Goal: Transaction & Acquisition: Book appointment/travel/reservation

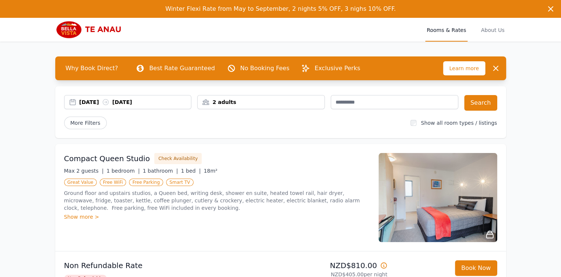
click at [441, 30] on span "Rooms & Rates" at bounding box center [446, 30] width 42 height 24
click at [235, 104] on div "2 adults" at bounding box center [261, 101] width 127 height 7
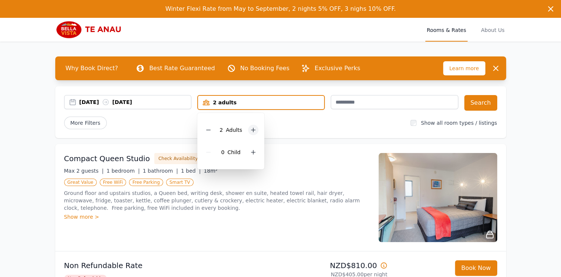
click at [252, 130] on icon at bounding box center [253, 130] width 6 height 6
click at [71, 102] on div "[DATE] [DATE]" at bounding box center [127, 101] width 127 height 7
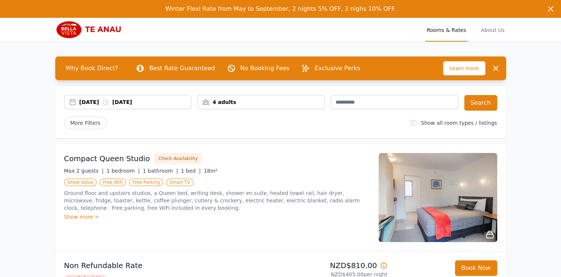
click at [71, 103] on div "[DATE] [DATE]" at bounding box center [127, 101] width 127 height 7
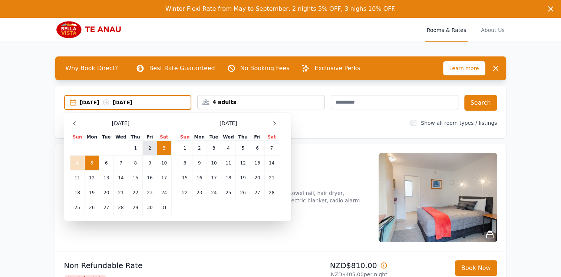
click at [149, 144] on td "2" at bounding box center [150, 147] width 14 height 15
click at [92, 162] on td "5" at bounding box center [92, 162] width 14 height 15
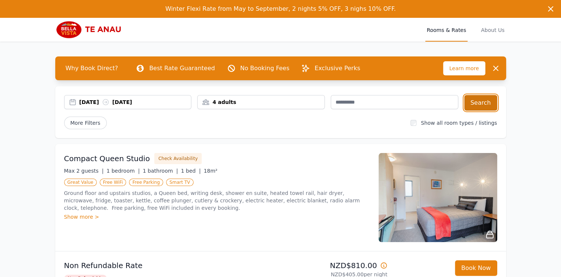
click at [479, 101] on button "Search" at bounding box center [480, 103] width 33 height 16
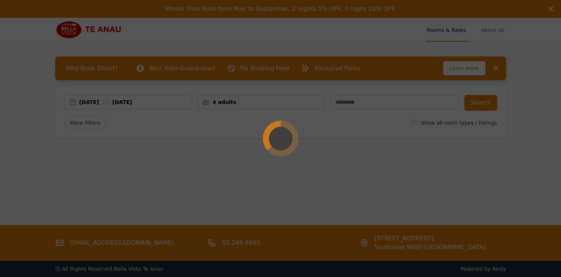
click at [476, 102] on div at bounding box center [280, 138] width 561 height 277
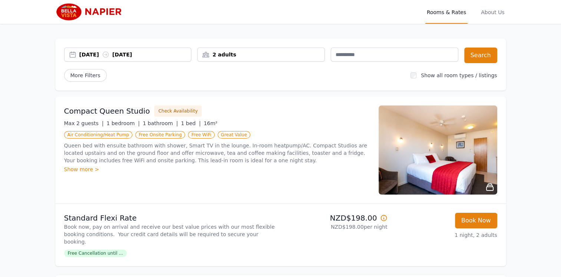
click at [236, 56] on div "2 adults" at bounding box center [261, 54] width 127 height 7
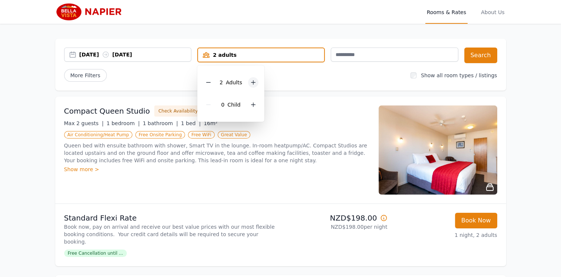
click at [252, 80] on icon at bounding box center [253, 82] width 6 height 6
click at [165, 57] on div "[DATE] [DATE]" at bounding box center [135, 54] width 112 height 7
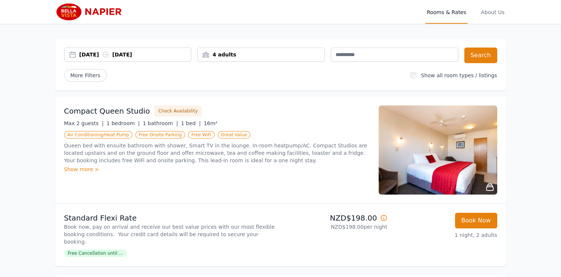
click at [151, 54] on div "[DATE] [DATE]" at bounding box center [135, 54] width 112 height 7
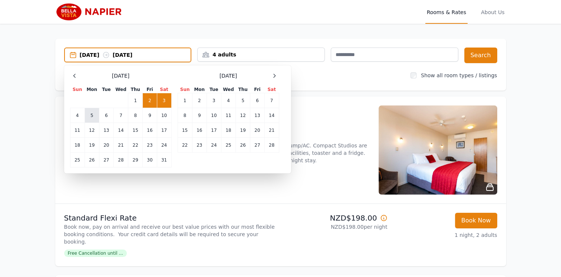
click at [92, 114] on td "5" at bounding box center [92, 115] width 14 height 15
click at [150, 99] on td "2" at bounding box center [150, 100] width 14 height 15
click at [92, 118] on td "5" at bounding box center [92, 115] width 14 height 15
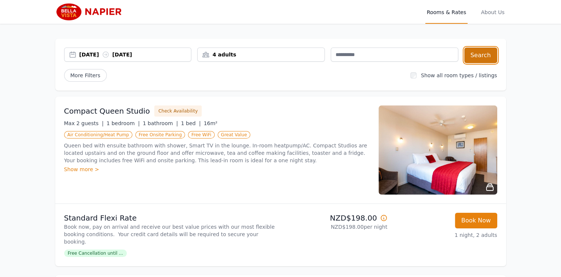
click at [478, 55] on button "Search" at bounding box center [480, 55] width 33 height 16
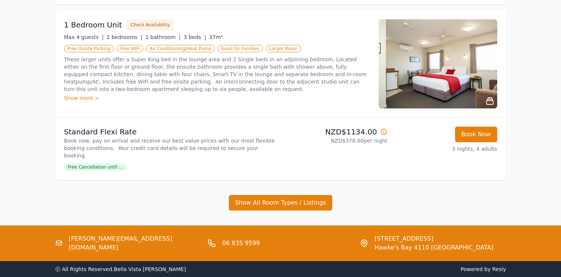
scroll to position [86, 0]
click at [469, 136] on button "Book Now" at bounding box center [476, 134] width 42 height 16
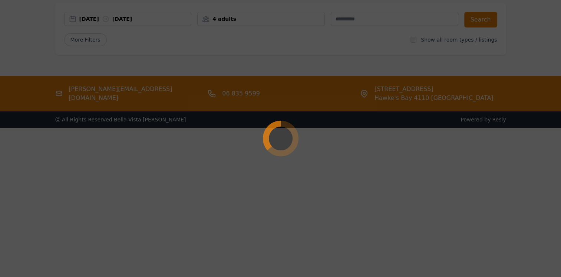
scroll to position [36, 0]
select select "**"
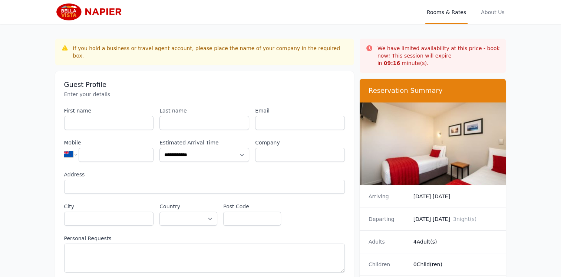
click at [460, 12] on span "Rooms & Rates" at bounding box center [446, 12] width 42 height 24
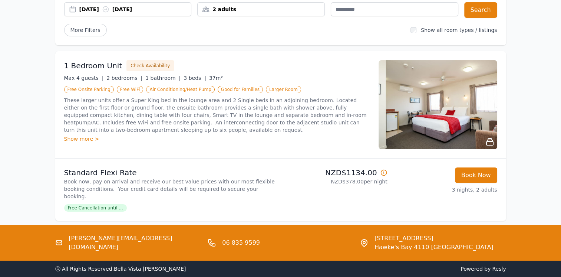
scroll to position [32, 0]
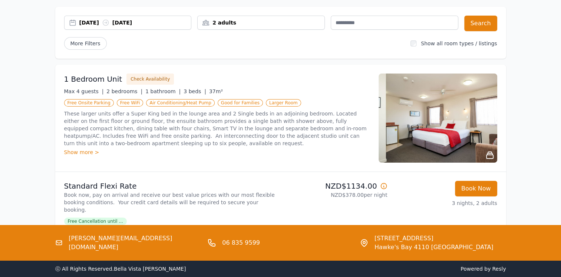
click at [255, 26] on div "2 adults" at bounding box center [261, 22] width 127 height 7
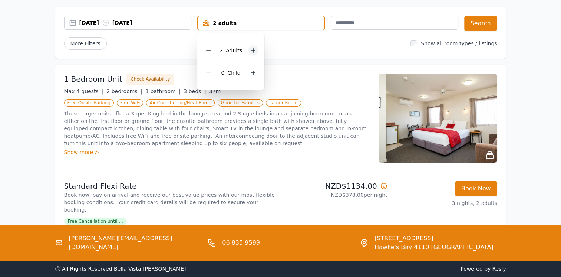
click at [252, 53] on div at bounding box center [253, 50] width 10 height 10
click at [281, 40] on div "More Filters" at bounding box center [234, 43] width 341 height 13
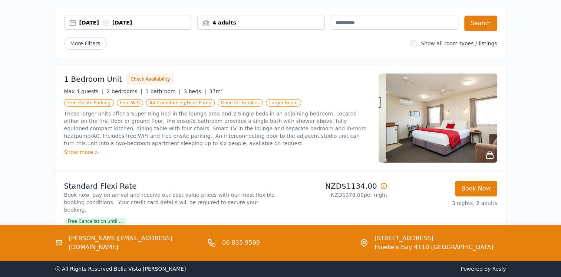
click at [104, 21] on div "25 Aug 2025 28 Aug 2025" at bounding box center [135, 22] width 112 height 7
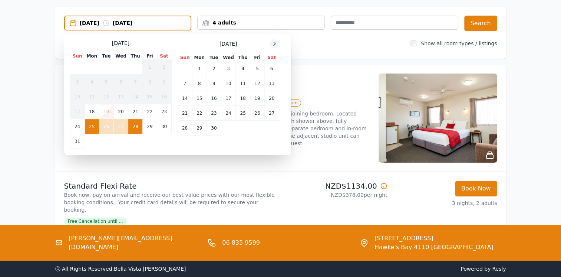
click at [274, 42] on icon at bounding box center [275, 43] width 2 height 3
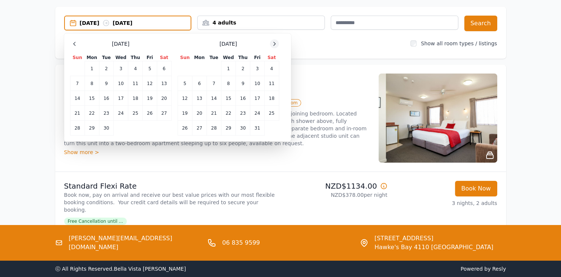
click at [274, 42] on icon at bounding box center [275, 43] width 2 height 3
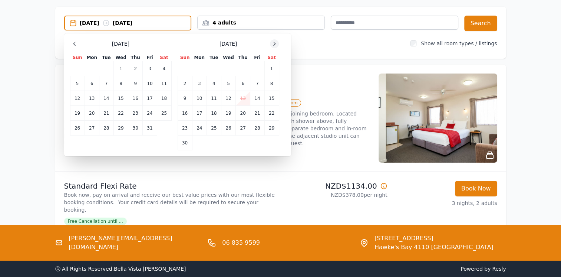
click at [274, 42] on icon at bounding box center [275, 43] width 2 height 3
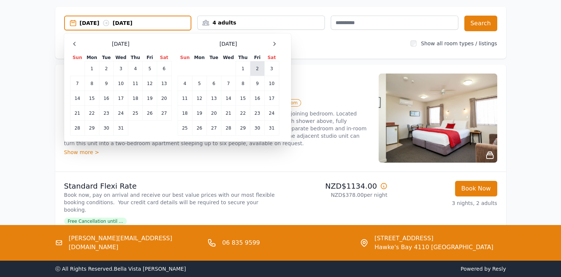
click at [257, 67] on td "2" at bounding box center [257, 68] width 14 height 15
click at [200, 84] on td "5" at bounding box center [199, 83] width 14 height 15
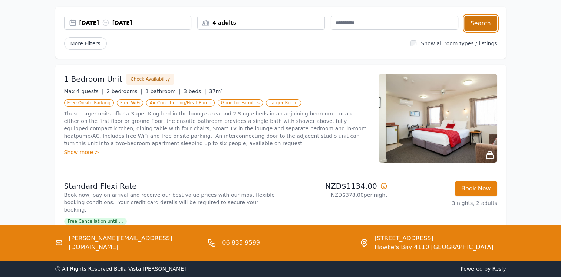
click at [486, 24] on button "Search" at bounding box center [480, 24] width 33 height 16
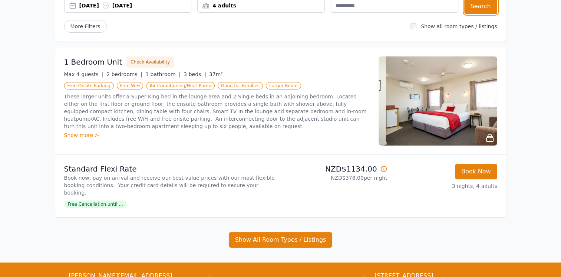
scroll to position [48, 0]
